Goal: Task Accomplishment & Management: Use online tool/utility

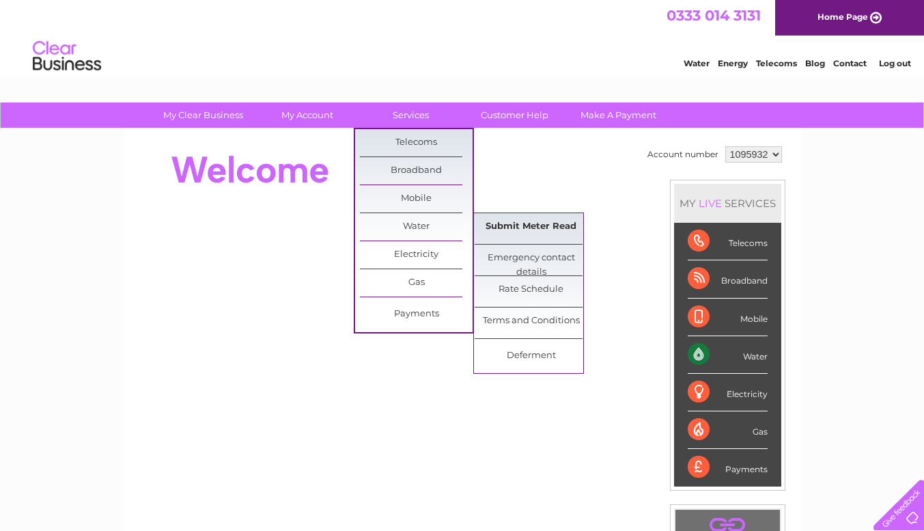
click at [550, 226] on link "Submit Meter Read" at bounding box center [531, 226] width 113 height 27
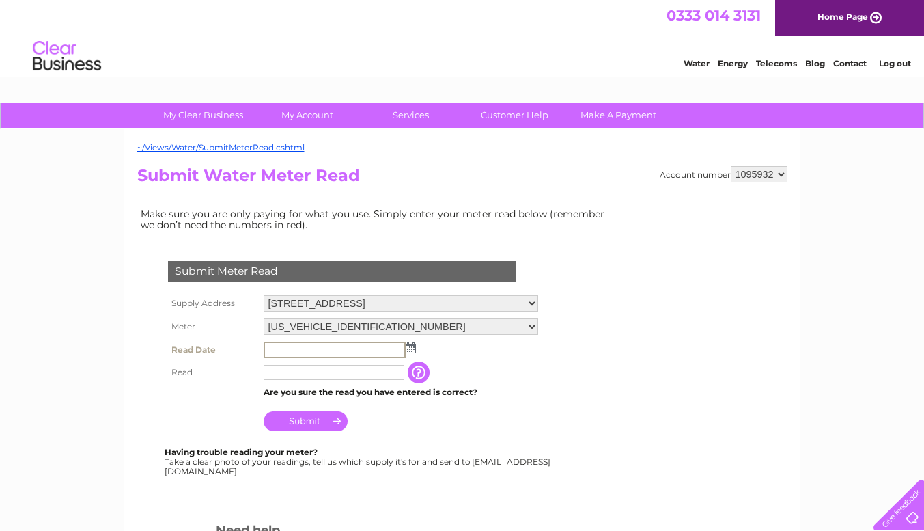
click at [326, 348] on input "text" at bounding box center [335, 350] width 142 height 16
click at [408, 349] on img at bounding box center [409, 347] width 10 height 11
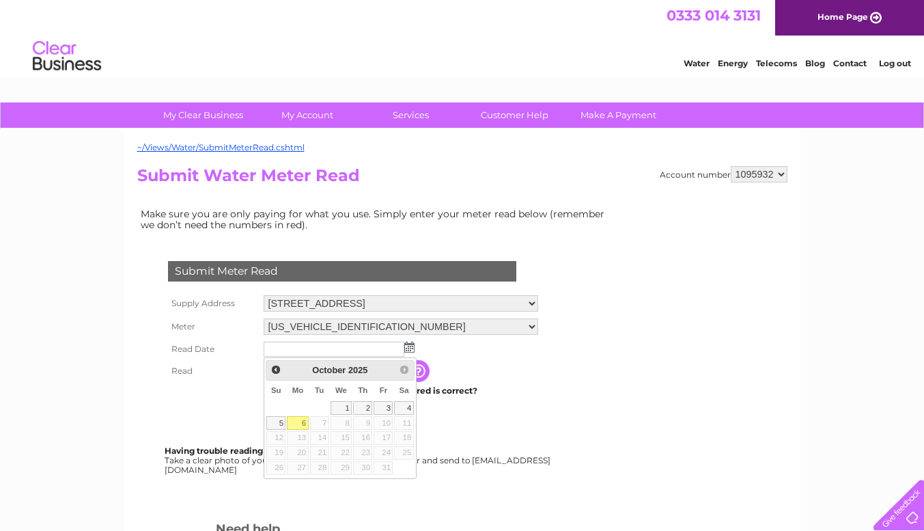
click at [293, 423] on link "6" at bounding box center [297, 423] width 21 height 14
type input "2025/10/06"
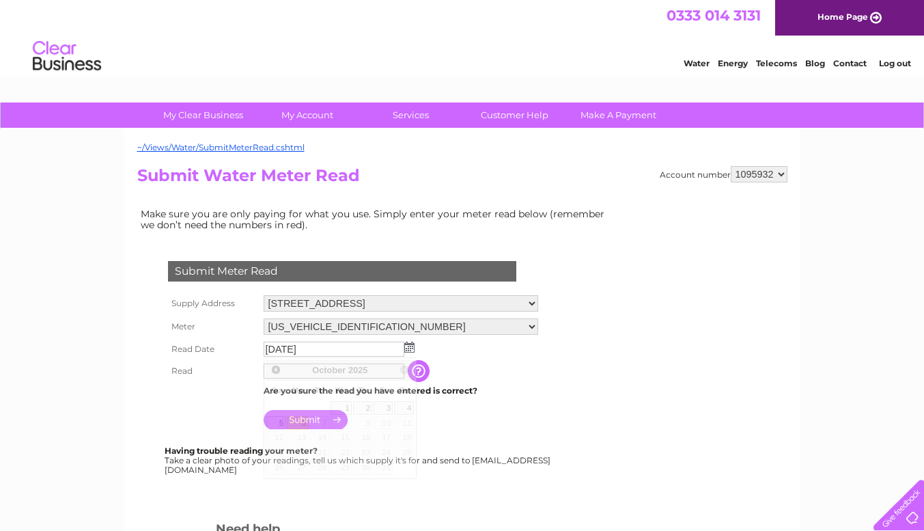
click at [293, 423] on body "My Clear Business Login Details My Details My Preferences Link Account My Accou…" at bounding box center [462, 462] width 924 height 924
click at [275, 372] on input "text" at bounding box center [335, 371] width 142 height 16
type input "4107"
click at [389, 431] on td "Submit" at bounding box center [400, 416] width 281 height 33
click at [314, 421] on input "Submit" at bounding box center [306, 419] width 84 height 19
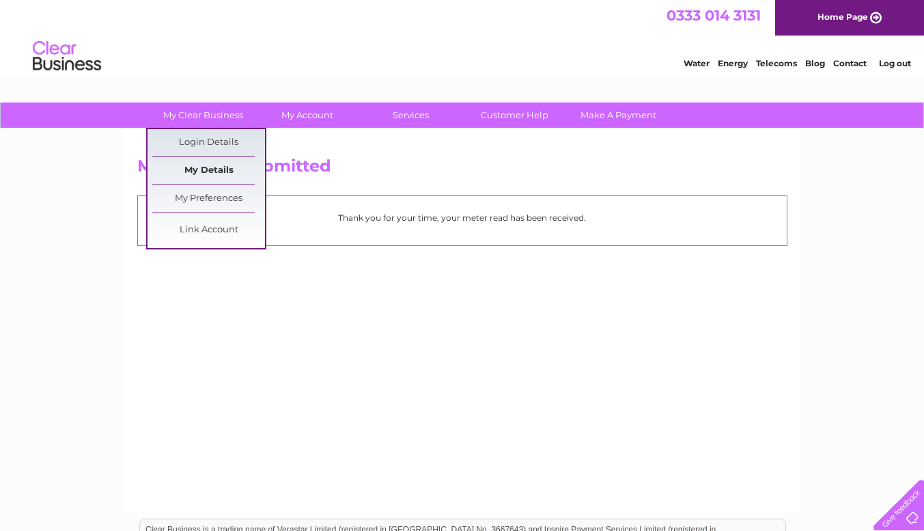
click at [218, 171] on link "My Details" at bounding box center [208, 170] width 113 height 27
